Goal: Information Seeking & Learning: Learn about a topic

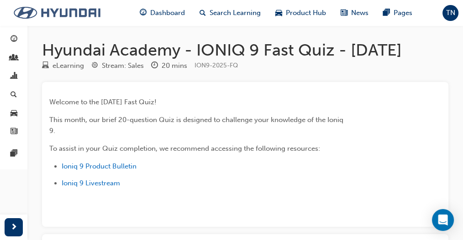
drag, startPoint x: 55, startPoint y: 12, endPoint x: 68, endPoint y: 21, distance: 15.3
click at [55, 12] on img at bounding box center [57, 12] width 105 height 19
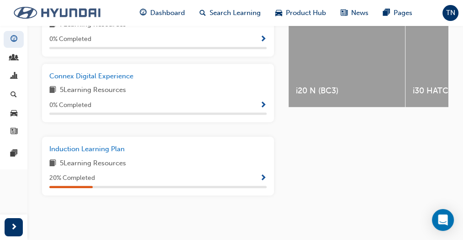
scroll to position [235, 0]
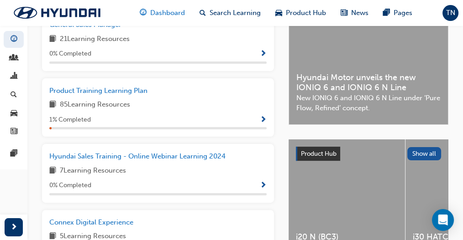
click at [167, 11] on span "Dashboard" at bounding box center [167, 13] width 35 height 10
click at [171, 12] on span "Dashboard" at bounding box center [167, 13] width 35 height 10
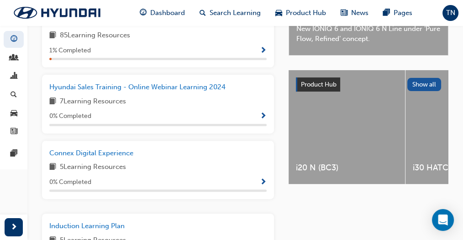
scroll to position [205, 0]
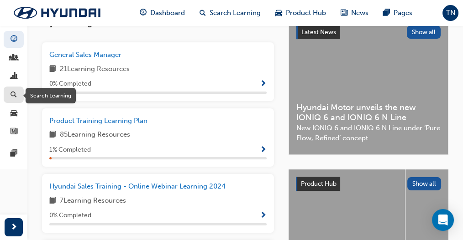
click at [18, 97] on div "button" at bounding box center [13, 94] width 11 height 11
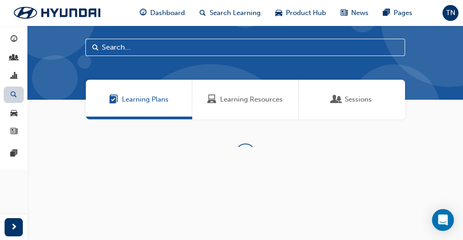
scroll to position [205, 0]
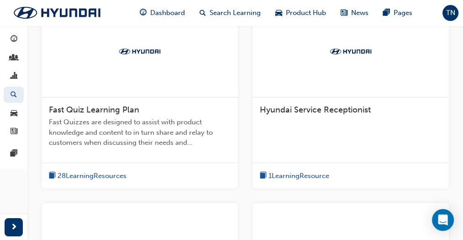
click at [93, 105] on span "Fast Quiz Learning Plan" at bounding box center [94, 110] width 90 height 10
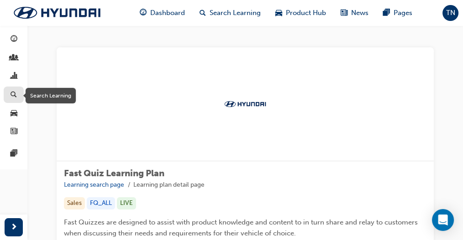
click at [16, 95] on span "search-icon" at bounding box center [13, 95] width 6 height 8
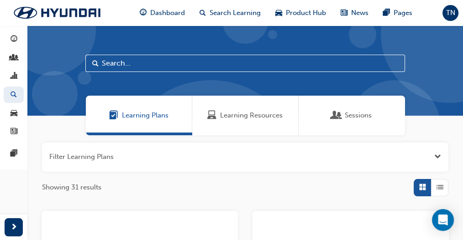
click at [162, 63] on input "text" at bounding box center [244, 63] width 319 height 17
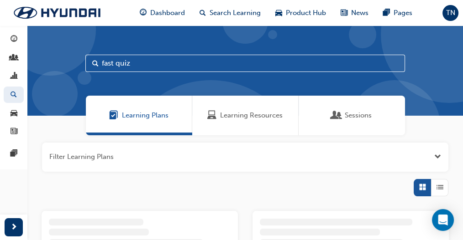
type input "fast quiz"
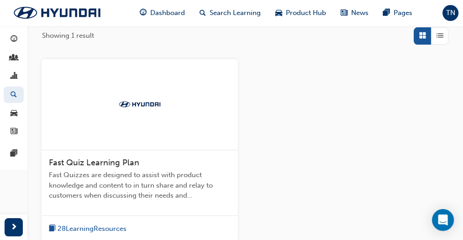
scroll to position [213, 0]
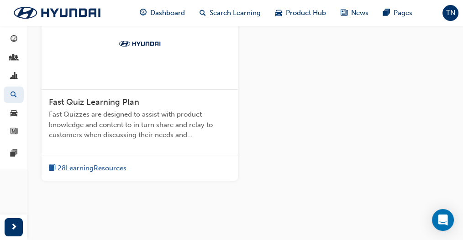
click at [90, 163] on div "28 Learning Resources" at bounding box center [88, 168] width 78 height 11
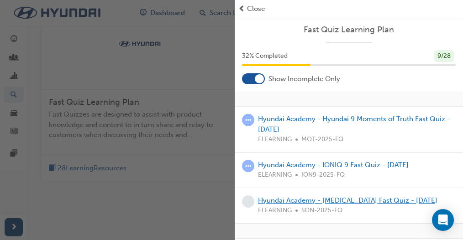
click at [298, 200] on link "Hyundai Academy - [MEDICAL_DATA] Fast Quiz - [DATE]" at bounding box center [347, 201] width 179 height 8
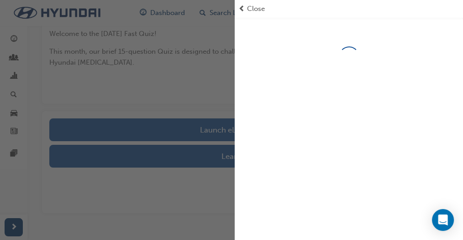
scroll to position [120, 0]
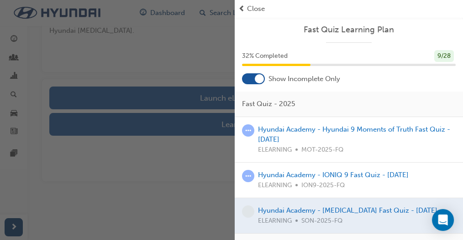
click at [338, 211] on div at bounding box center [348, 215] width 228 height 35
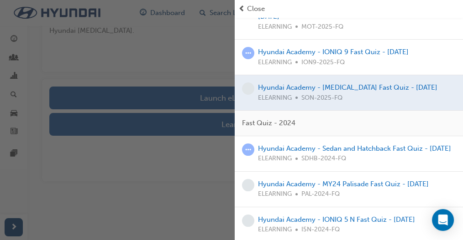
scroll to position [121, 0]
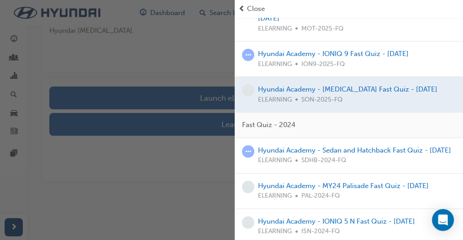
click at [318, 87] on div at bounding box center [348, 94] width 228 height 35
click at [266, 83] on div at bounding box center [348, 94] width 228 height 35
click at [189, 175] on div "button" at bounding box center [117, 120] width 234 height 240
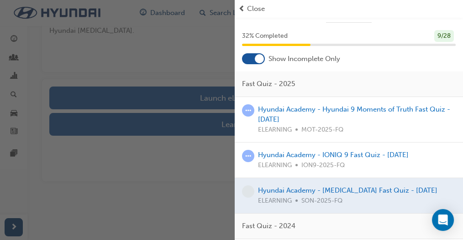
scroll to position [0, 0]
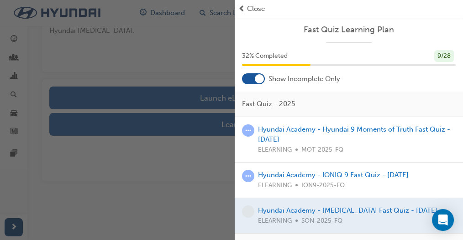
click at [262, 9] on span "Close" at bounding box center [256, 9] width 18 height 10
click at [242, 5] on span "prev-icon" at bounding box center [241, 9] width 7 height 10
click at [252, 5] on span "Close" at bounding box center [256, 9] width 18 height 10
click at [254, 7] on span "Close" at bounding box center [256, 9] width 18 height 10
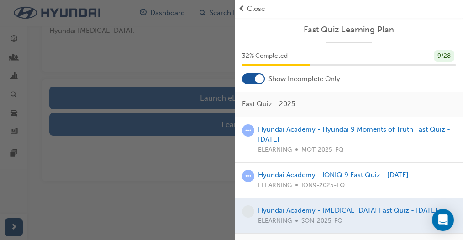
click at [254, 7] on span "Close" at bounding box center [256, 9] width 18 height 10
click at [198, 104] on div "button" at bounding box center [117, 120] width 234 height 240
click at [196, 94] on div "button" at bounding box center [117, 120] width 234 height 240
click at [169, 73] on div "button" at bounding box center [117, 120] width 234 height 240
click at [244, 8] on span "prev-icon" at bounding box center [241, 9] width 7 height 10
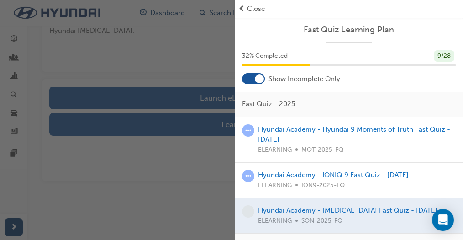
click at [244, 8] on span "prev-icon" at bounding box center [241, 9] width 7 height 10
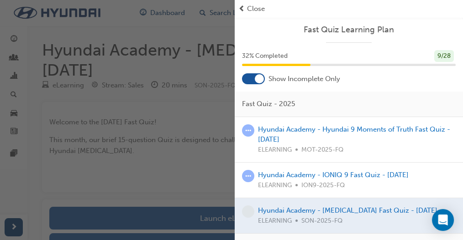
click at [252, 9] on span "Close" at bounding box center [256, 9] width 18 height 10
click at [245, 6] on span "prev-icon" at bounding box center [241, 9] width 7 height 10
click at [275, 211] on div at bounding box center [348, 215] width 228 height 35
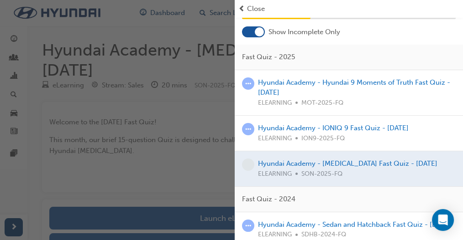
scroll to position [91, 0]
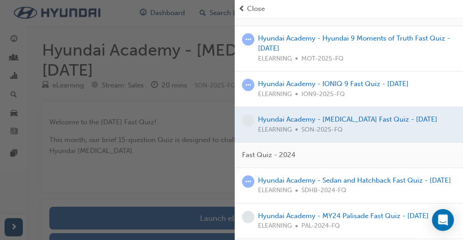
click at [266, 150] on span "Fast Quiz - 2024" at bounding box center [268, 155] width 53 height 10
click at [272, 185] on div "Hyundai Academy - Sedan and Hatchback Fast Quiz - [DATE] ELEARNING SDHB-2024-FQ" at bounding box center [354, 186] width 193 height 21
click at [275, 180] on link "Hyundai Academy - Sedan and Hatchback Fast Quiz - [DATE]" at bounding box center [354, 181] width 193 height 8
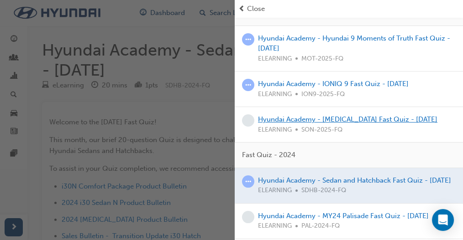
click at [288, 116] on link "Hyundai Academy - [MEDICAL_DATA] Fast Quiz - [DATE]" at bounding box center [347, 119] width 179 height 8
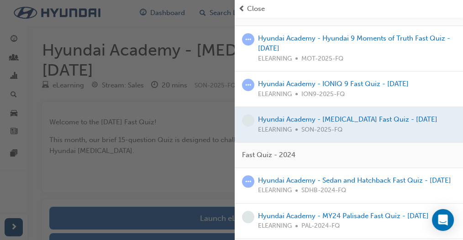
click at [204, 221] on div "button" at bounding box center [117, 120] width 234 height 240
click at [257, 7] on span "Close" at bounding box center [256, 9] width 18 height 10
click at [328, 10] on div "Close" at bounding box center [348, 9] width 221 height 10
drag, startPoint x: 328, startPoint y: 10, endPoint x: 303, endPoint y: 7, distance: 25.7
click at [328, 10] on div "Close" at bounding box center [348, 9] width 221 height 10
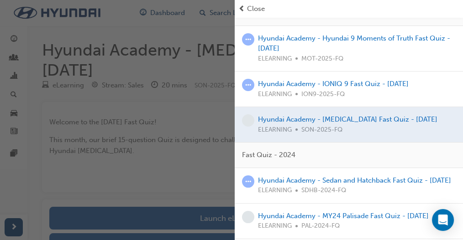
click at [245, 8] on div "Close" at bounding box center [348, 9] width 221 height 10
click at [243, 9] on span "prev-icon" at bounding box center [241, 9] width 7 height 10
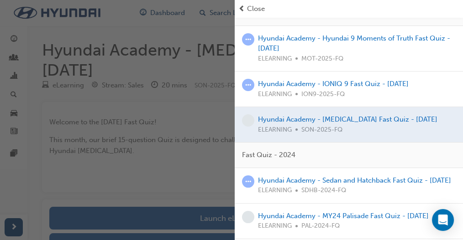
click at [243, 9] on span "prev-icon" at bounding box center [241, 9] width 7 height 10
drag, startPoint x: 243, startPoint y: 9, endPoint x: 266, endPoint y: 0, distance: 24.7
click at [245, 8] on div "Close" at bounding box center [348, 9] width 221 height 10
click at [74, 68] on div "button" at bounding box center [117, 120] width 234 height 240
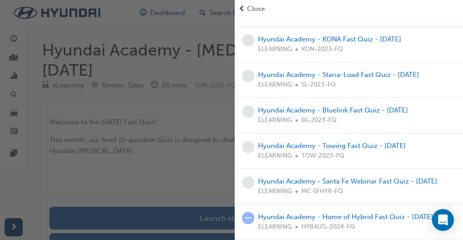
click at [155, 212] on div "button" at bounding box center [117, 120] width 234 height 240
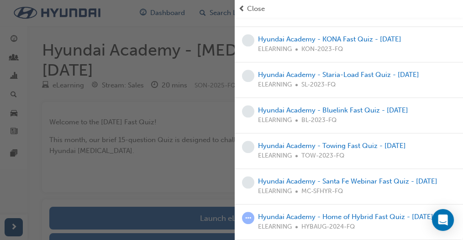
click at [155, 212] on div "button" at bounding box center [117, 120] width 234 height 240
